Goal: Information Seeking & Learning: Find specific fact

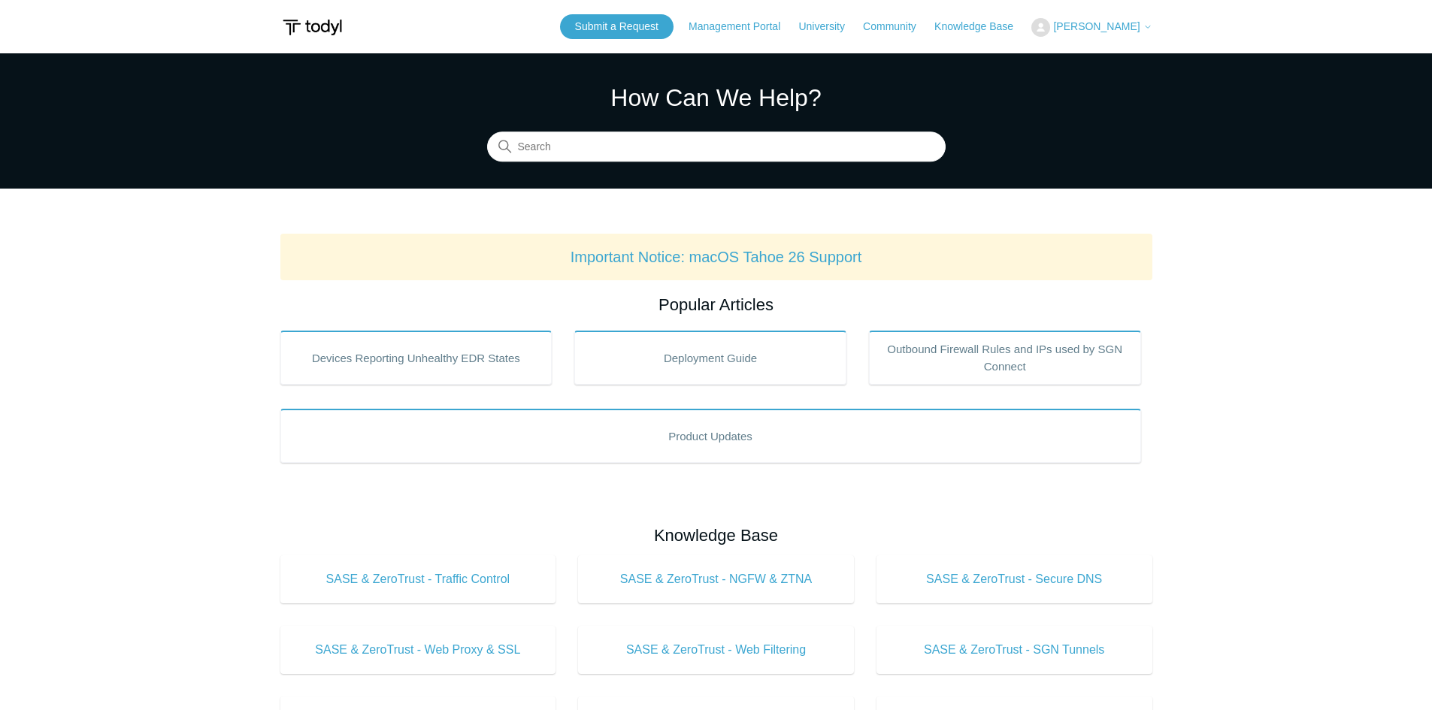
scroll to position [75, 0]
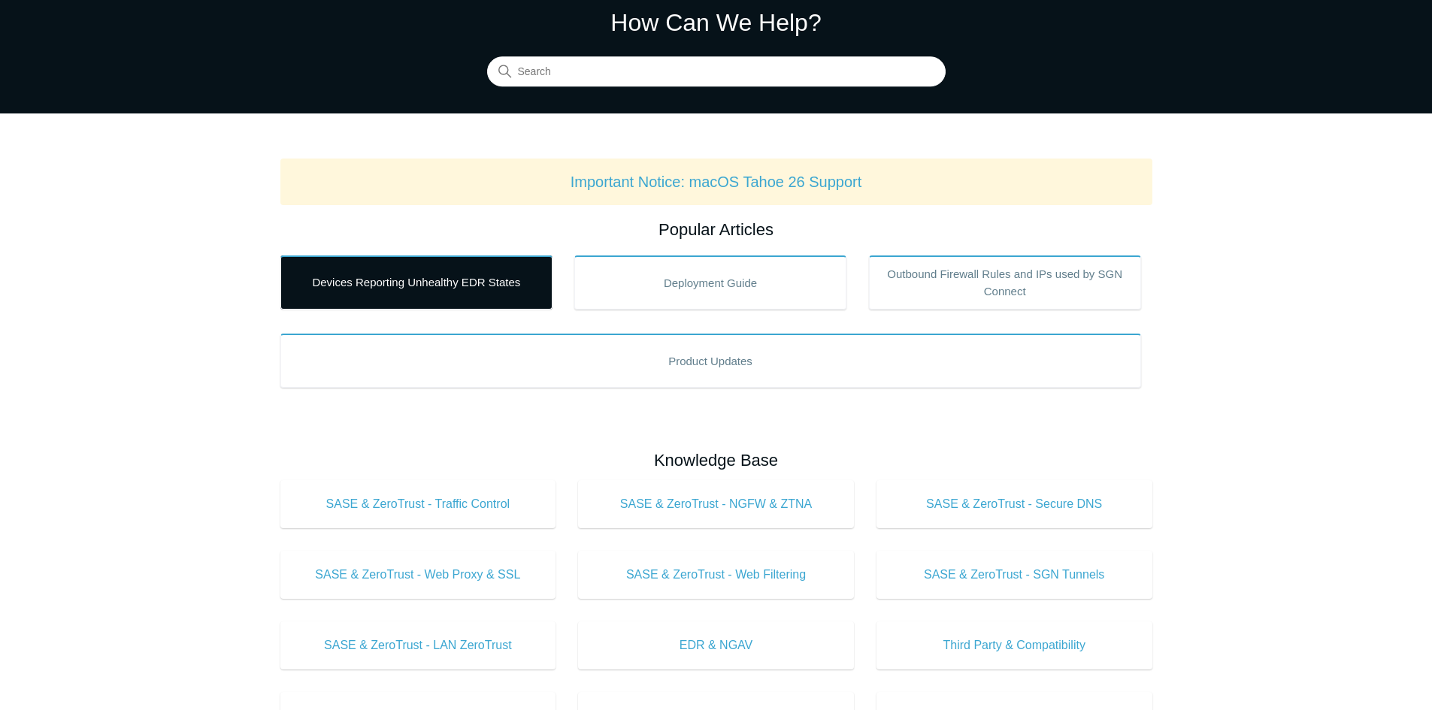
click at [496, 296] on link "Devices Reporting Unhealthy EDR States" at bounding box center [416, 283] width 272 height 54
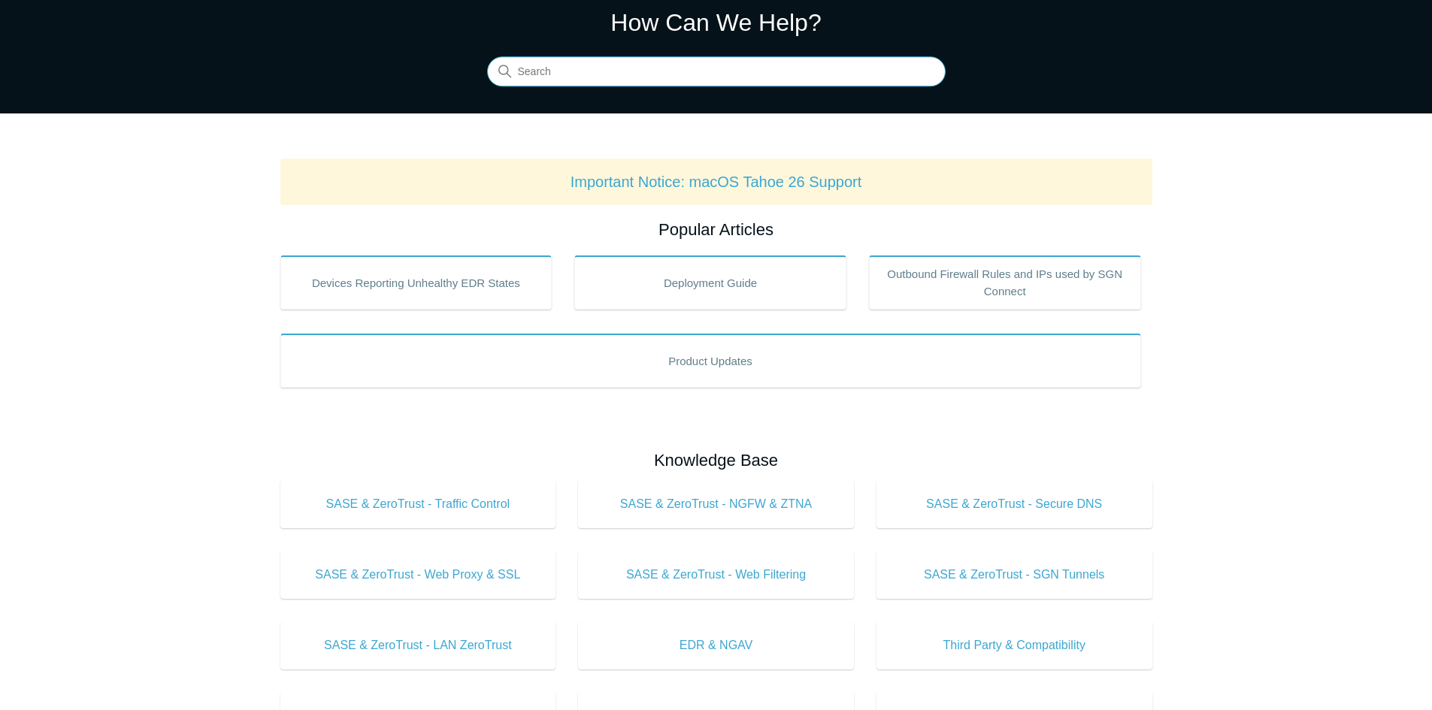
click at [611, 74] on input "Search" at bounding box center [716, 72] width 458 height 30
type input "error"
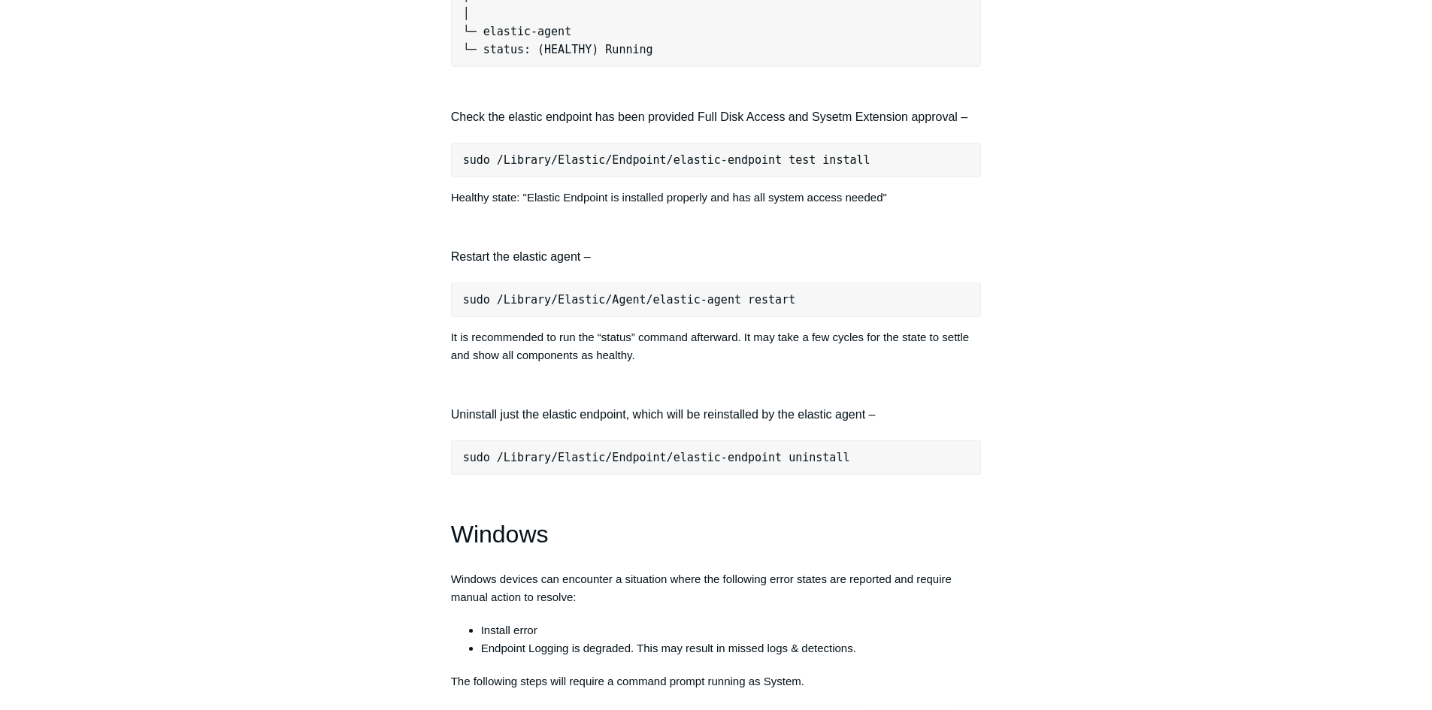
scroll to position [2029, 0]
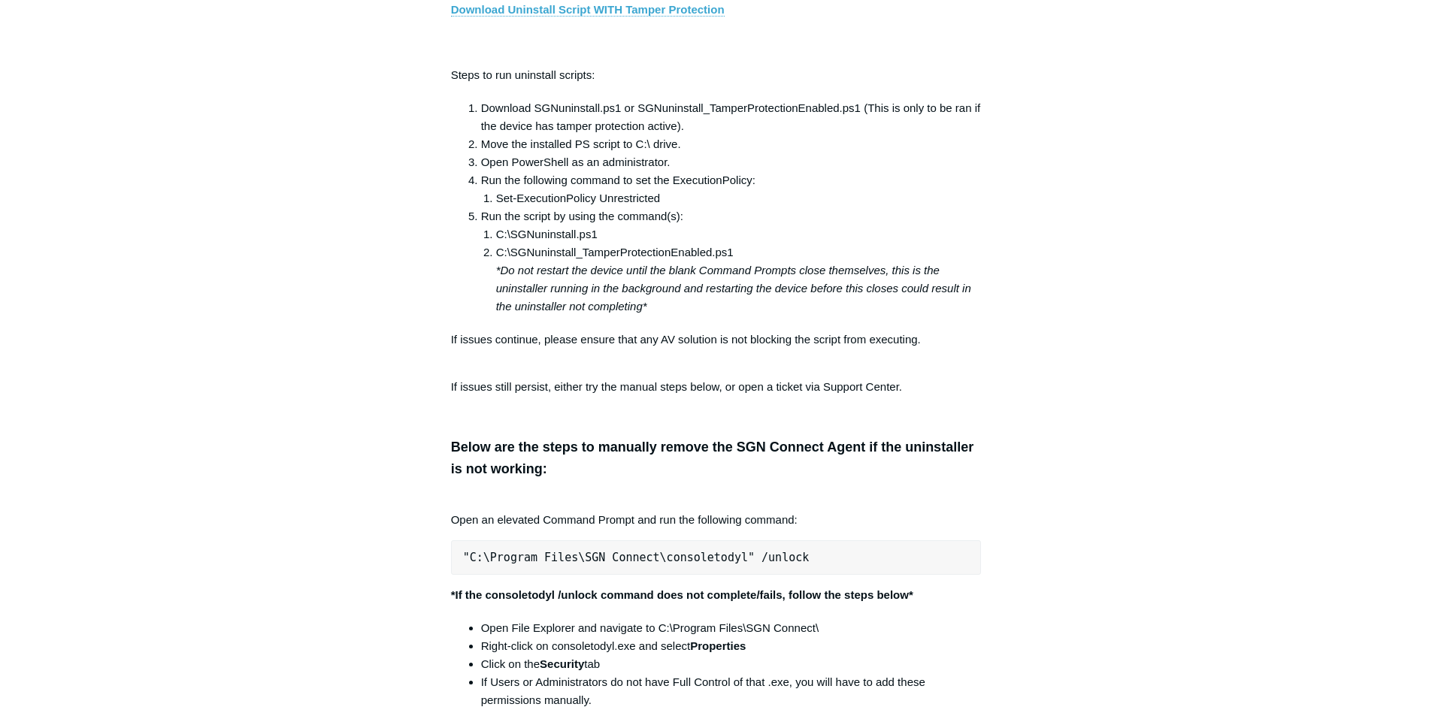
scroll to position [2555, 0]
